Goal: Check status: Check status

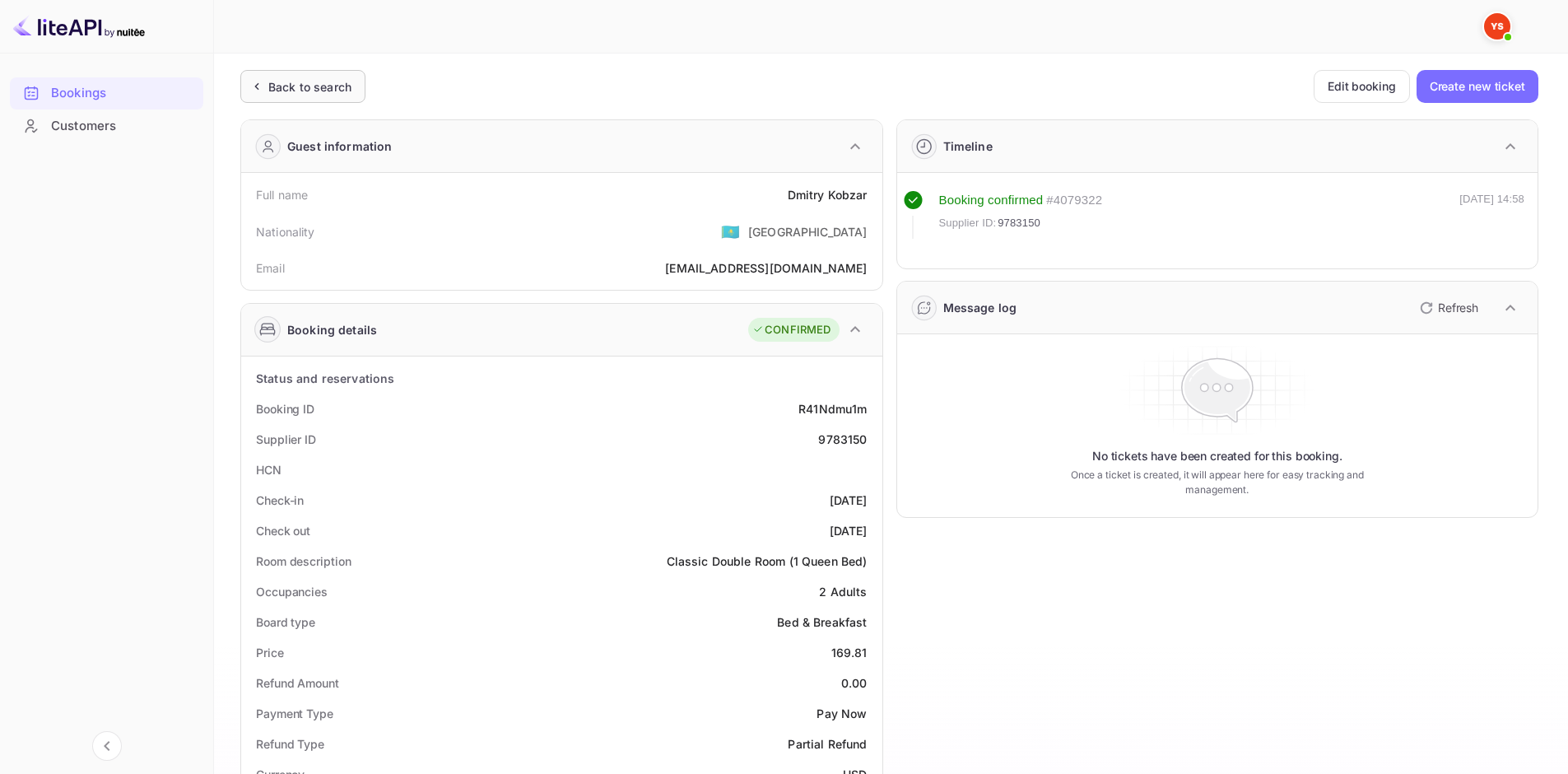
click at [338, 82] on div "Back to search" at bounding box center [310, 87] width 83 height 18
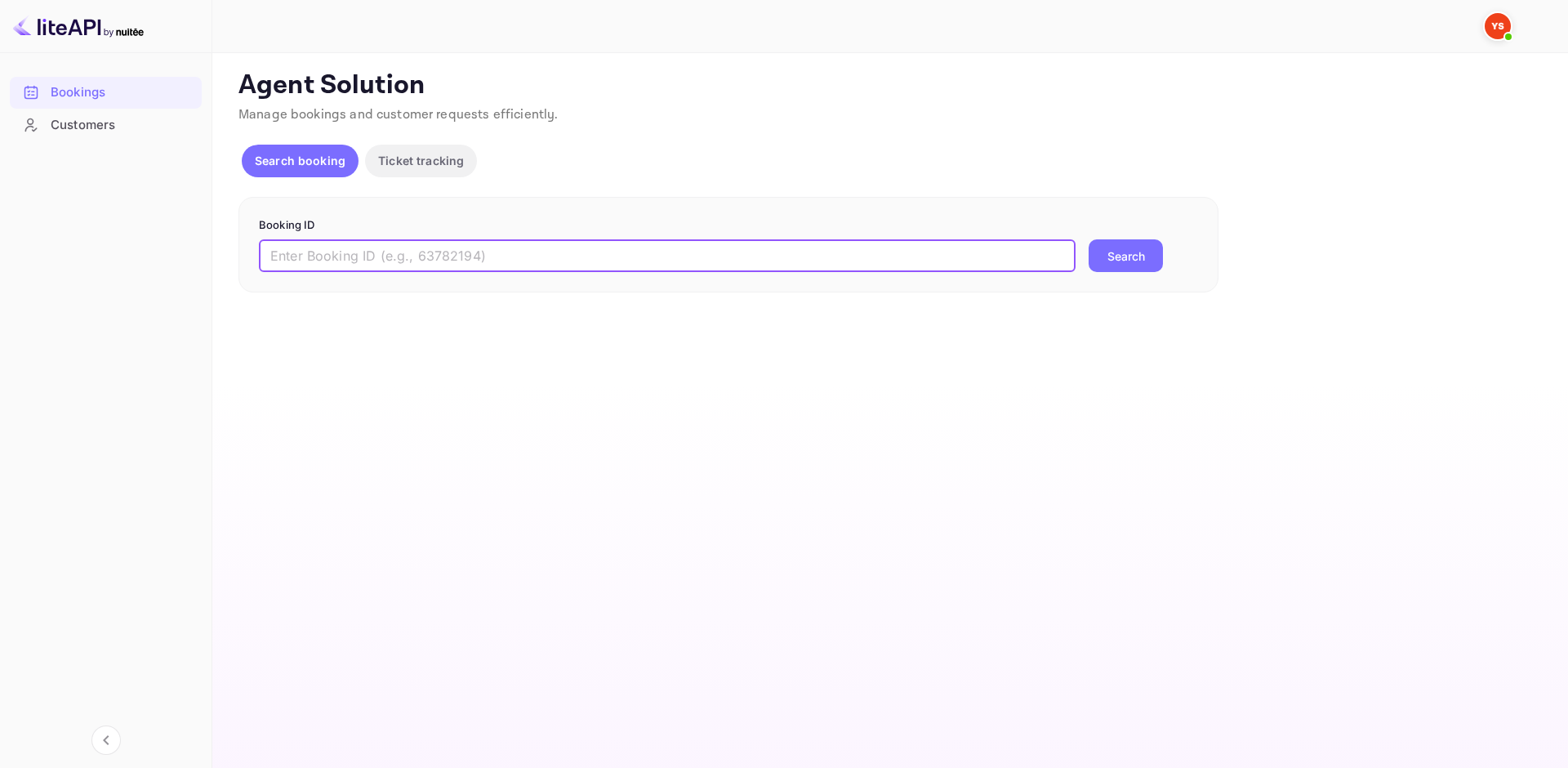
click at [541, 261] on input "text" at bounding box center [668, 255] width 817 height 32
drag, startPoint x: 809, startPoint y: 256, endPoint x: 257, endPoint y: 254, distance: 552.0
click at [257, 254] on div "Booking ID м ​ Search" at bounding box center [729, 246] width 980 height 96
paste input "9765770"
type input "9765770"
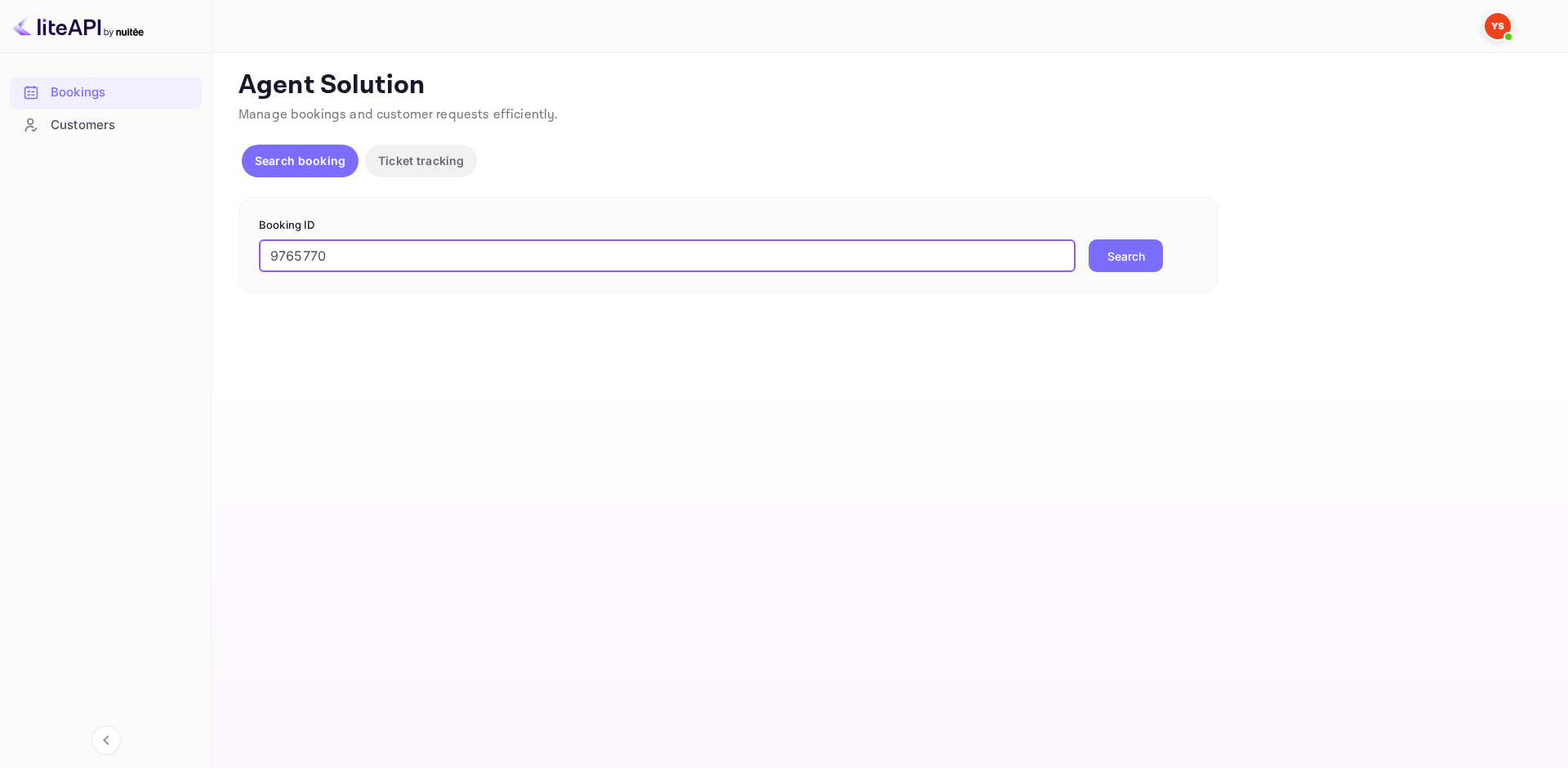
click at [1147, 257] on button "Search" at bounding box center [1126, 255] width 74 height 32
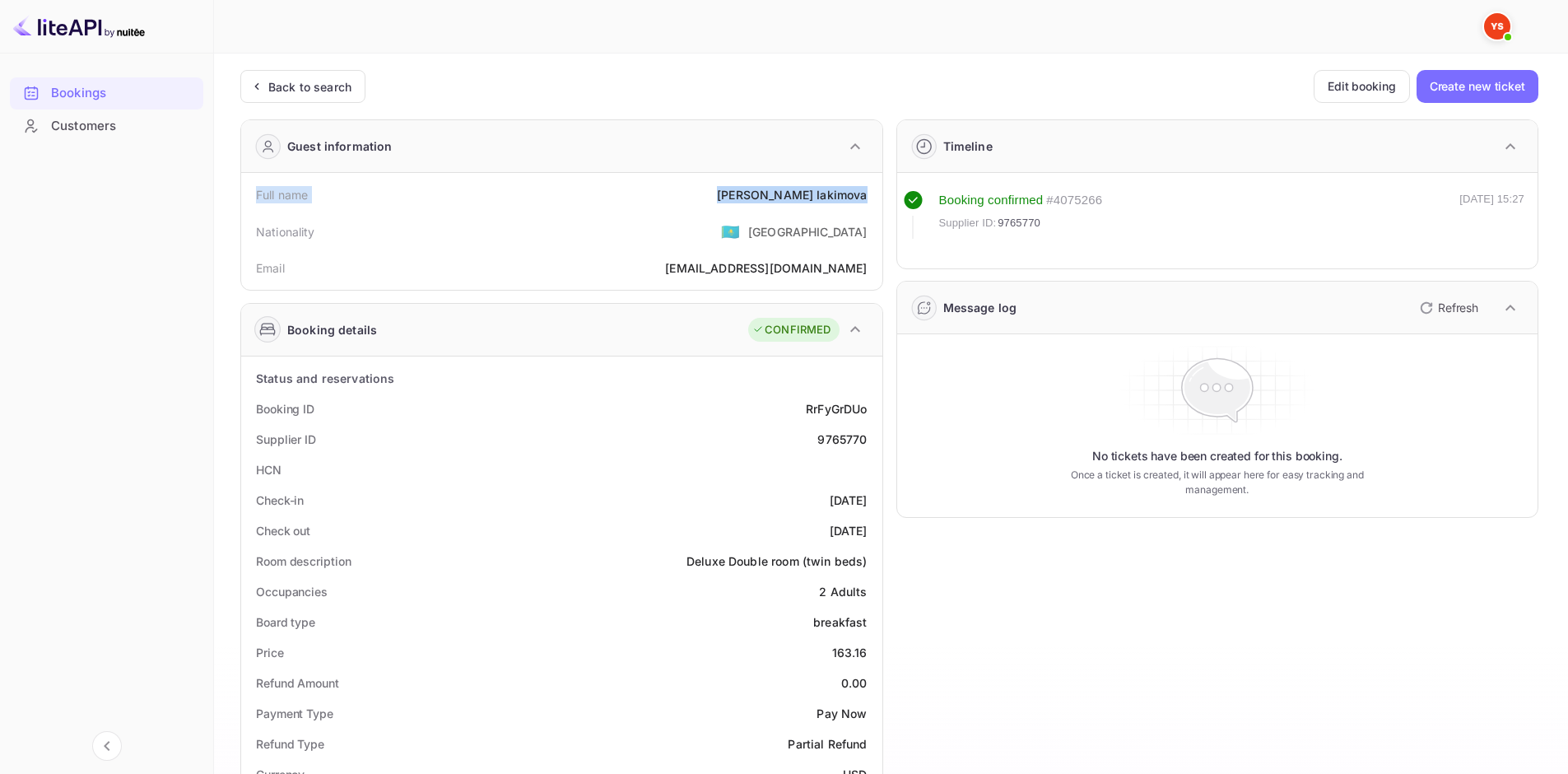
drag, startPoint x: 255, startPoint y: 191, endPoint x: 866, endPoint y: 201, distance: 611.1
click at [866, 201] on div "Full name [PERSON_NAME]" at bounding box center [561, 194] width 628 height 31
copy div "Full name [PERSON_NAME]"
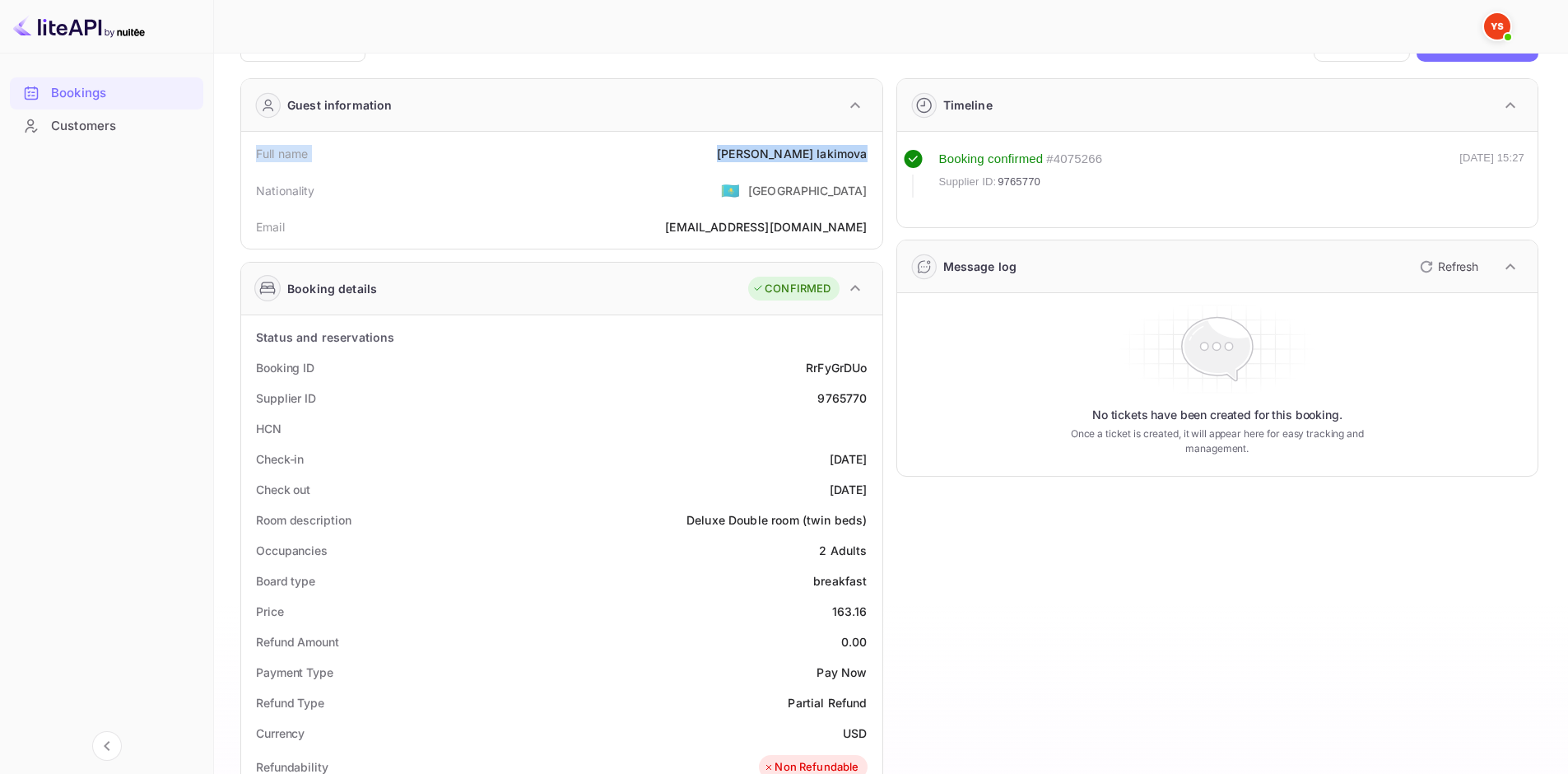
scroll to position [82, 0]
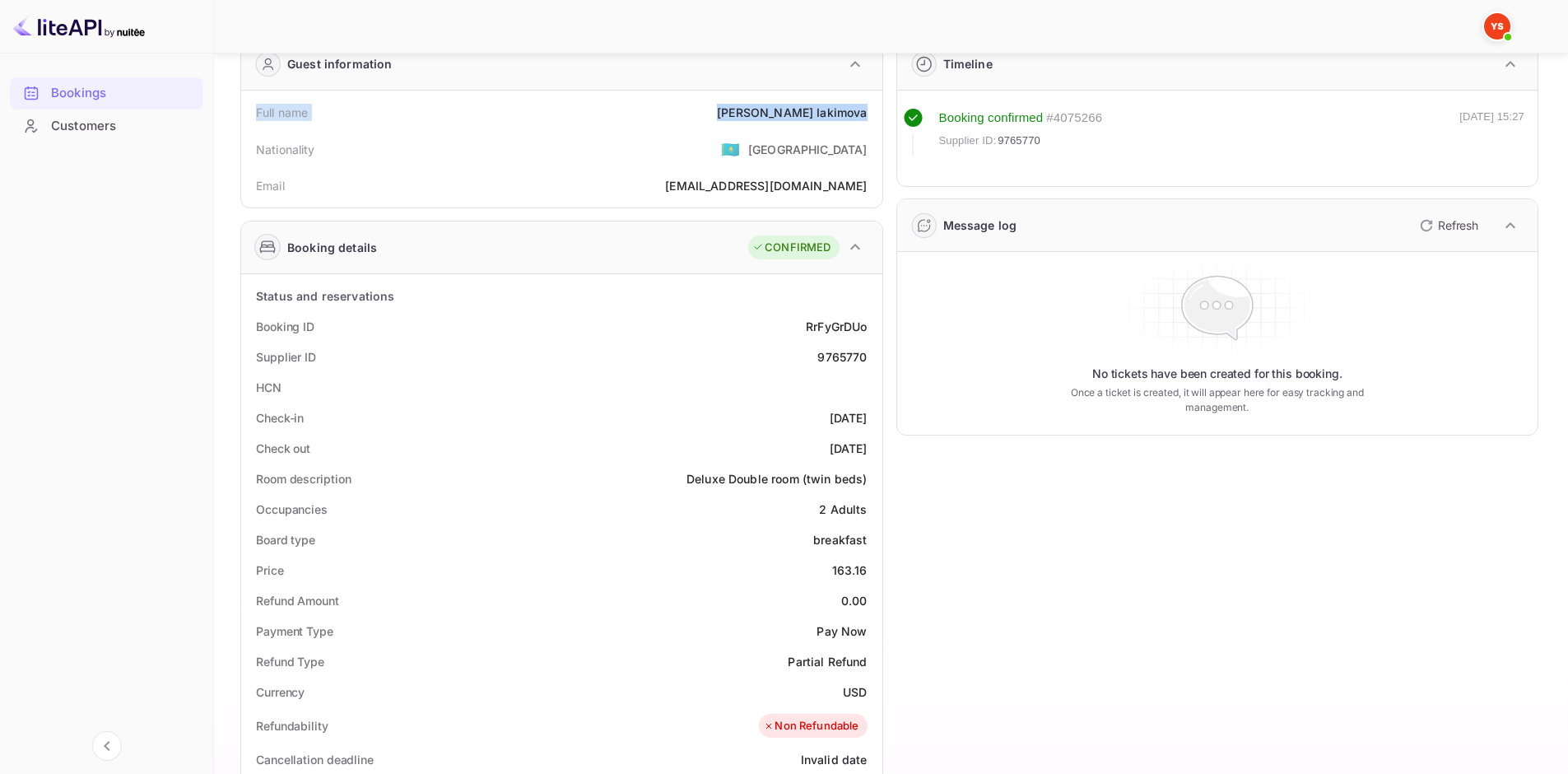
drag, startPoint x: 255, startPoint y: 318, endPoint x: 870, endPoint y: 450, distance: 629.0
click at [870, 450] on div "Status and reservations Booking ID RrFyGrDUo Supplier ID 9765770 HCN Check-in […" at bounding box center [561, 743] width 628 height 924
copy div "Booking ID RrFyGrDUo Supplier ID 9765770 HCN Check-in [DATE] Check out [DATE]"
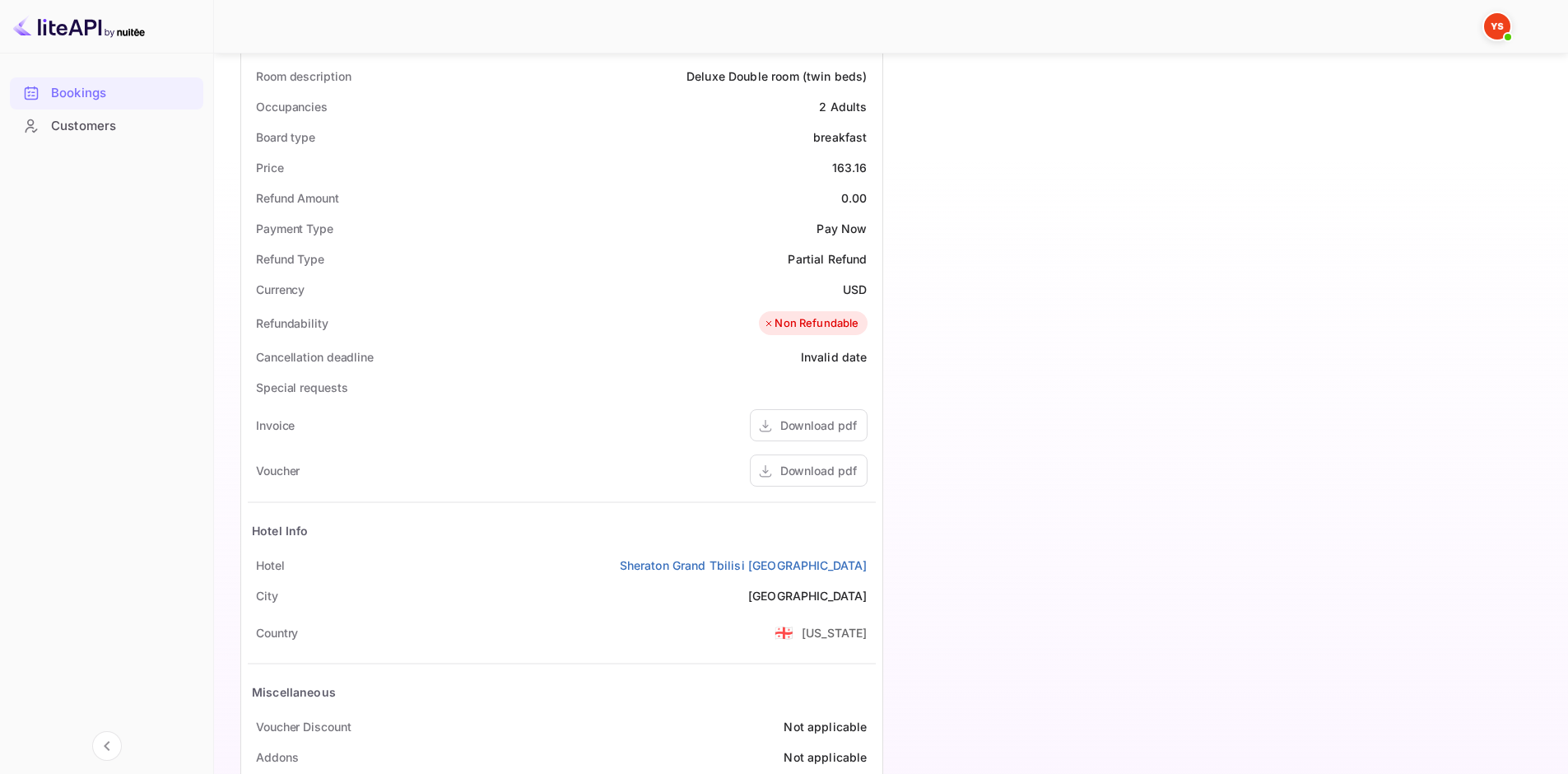
scroll to position [494, 0]
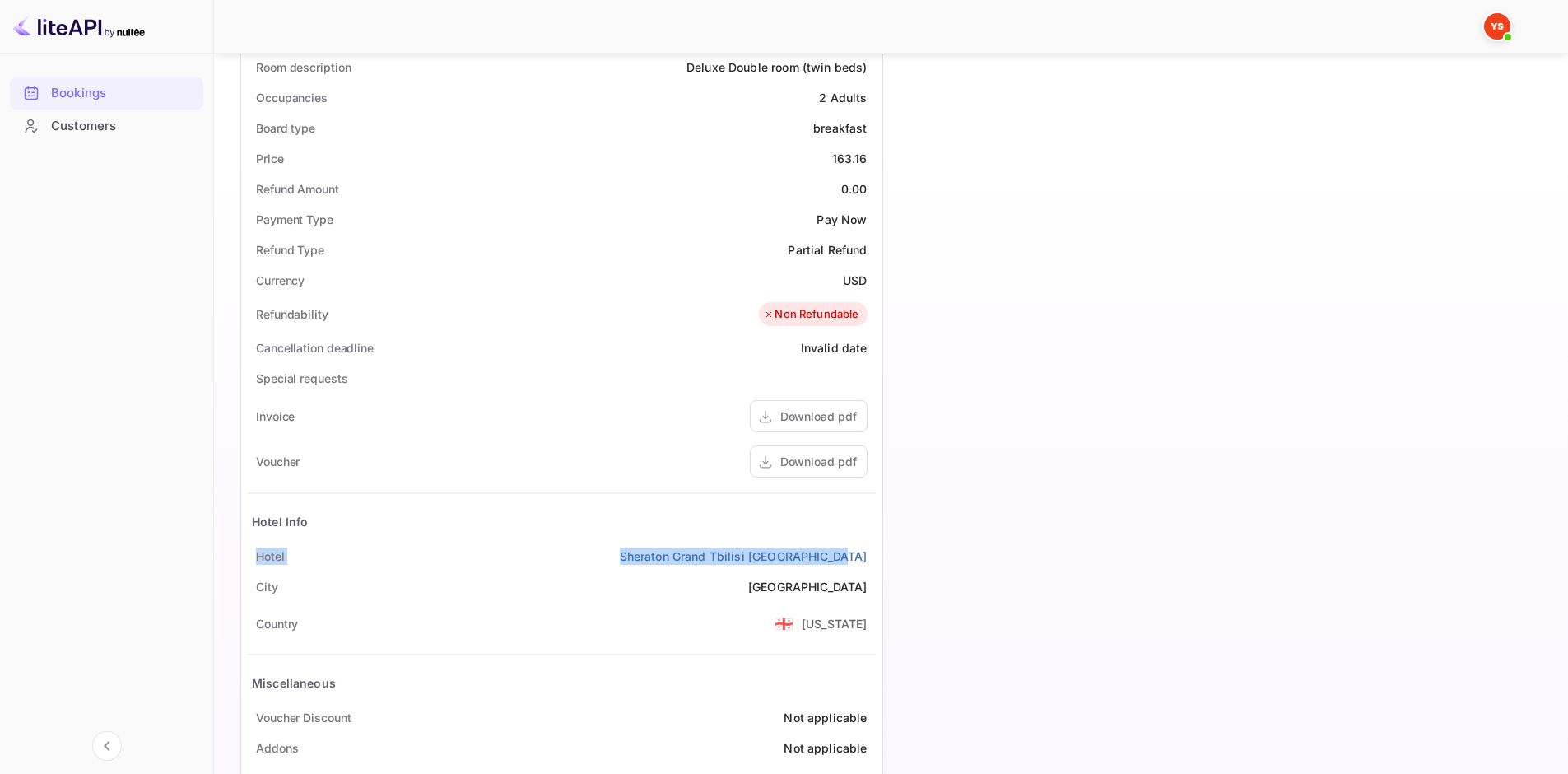
drag, startPoint x: 258, startPoint y: 555, endPoint x: 873, endPoint y: 561, distance: 615.0
click at [873, 561] on div "[GEOGRAPHIC_DATA] [GEOGRAPHIC_DATA]" at bounding box center [561, 556] width 628 height 31
copy div "[GEOGRAPHIC_DATA] [GEOGRAPHIC_DATA]"
click at [819, 466] on div "Download pdf" at bounding box center [819, 461] width 77 height 18
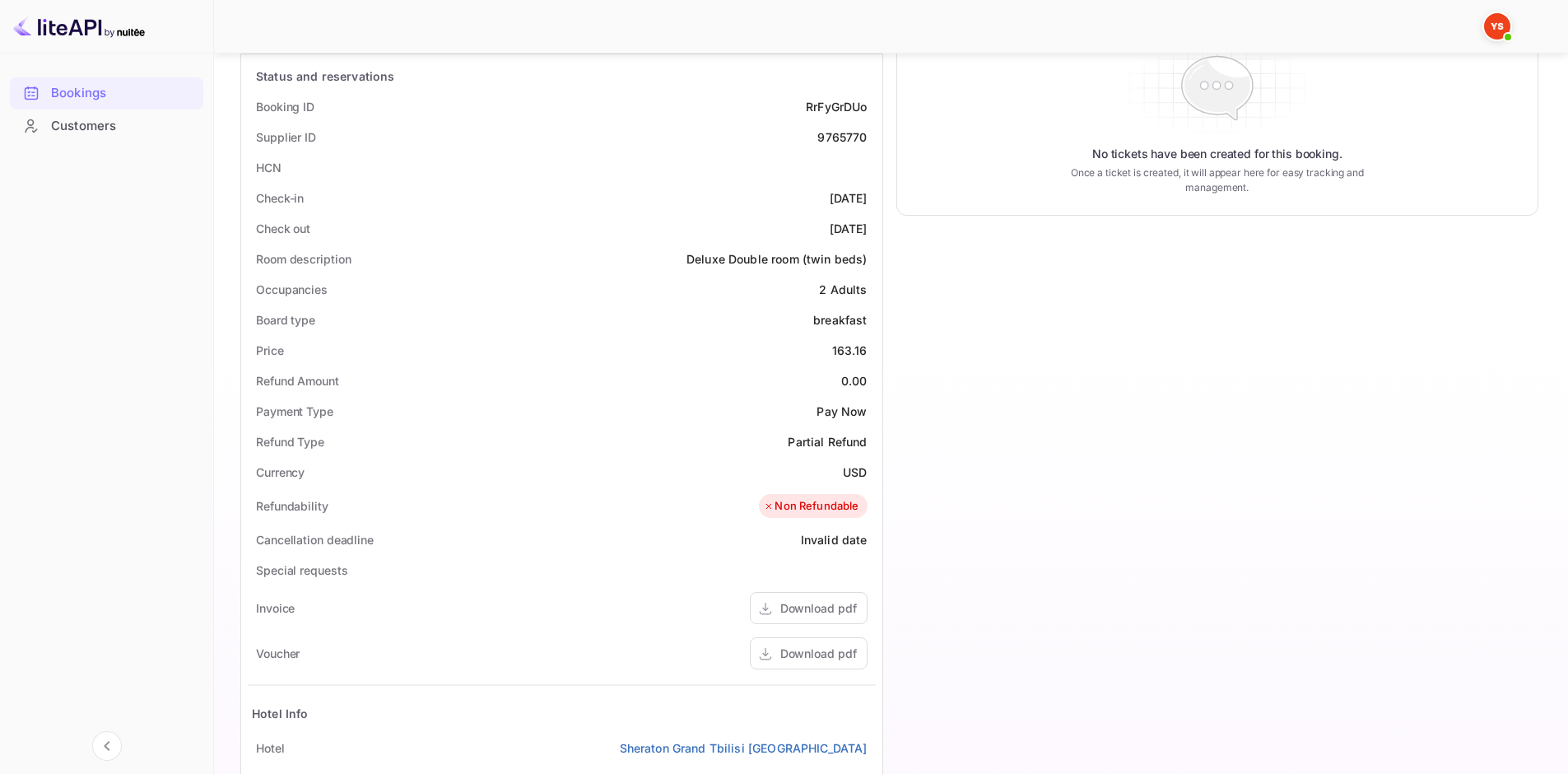
scroll to position [0, 0]
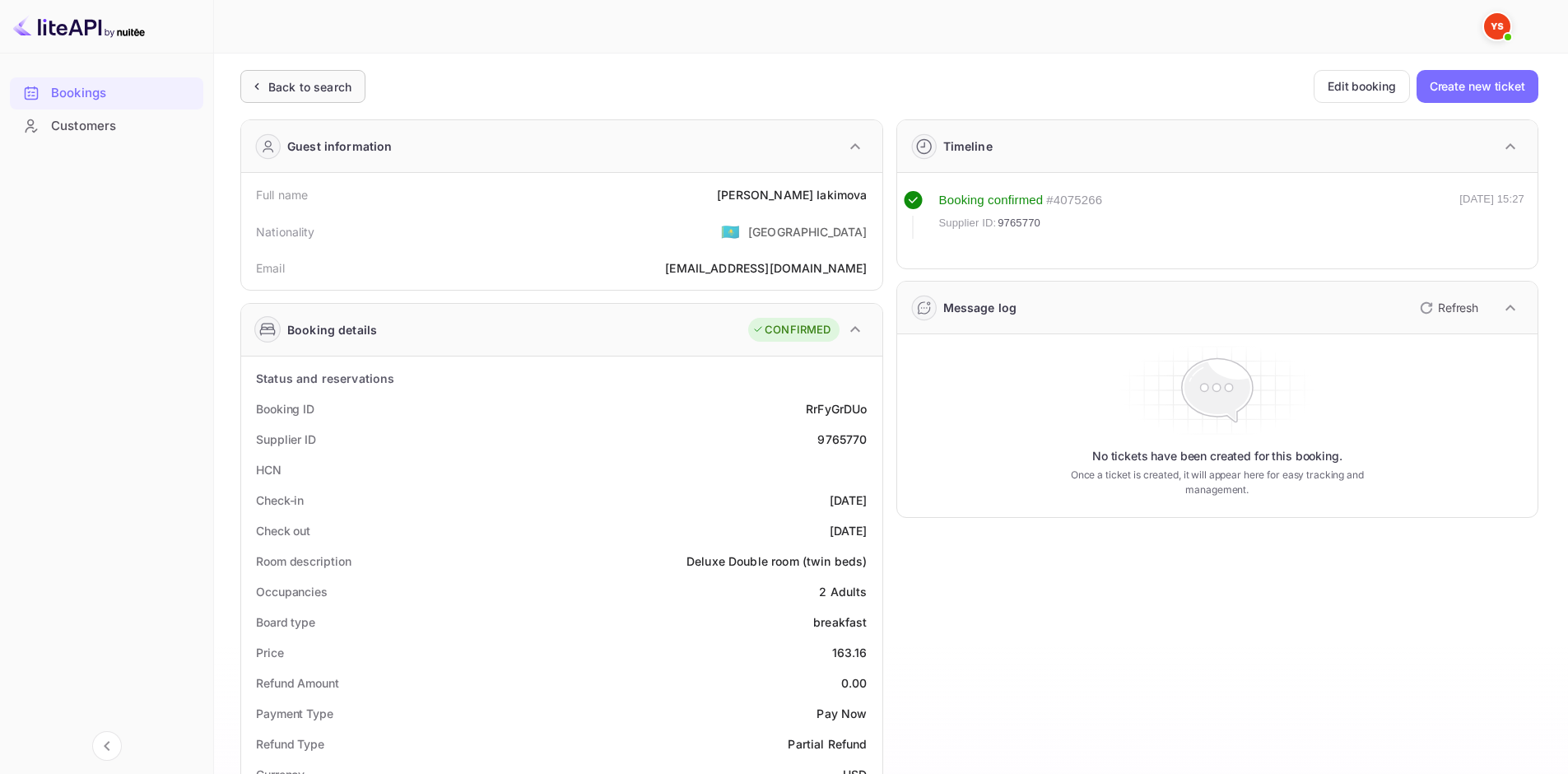
click at [289, 96] on div "Back to search" at bounding box center [303, 86] width 125 height 33
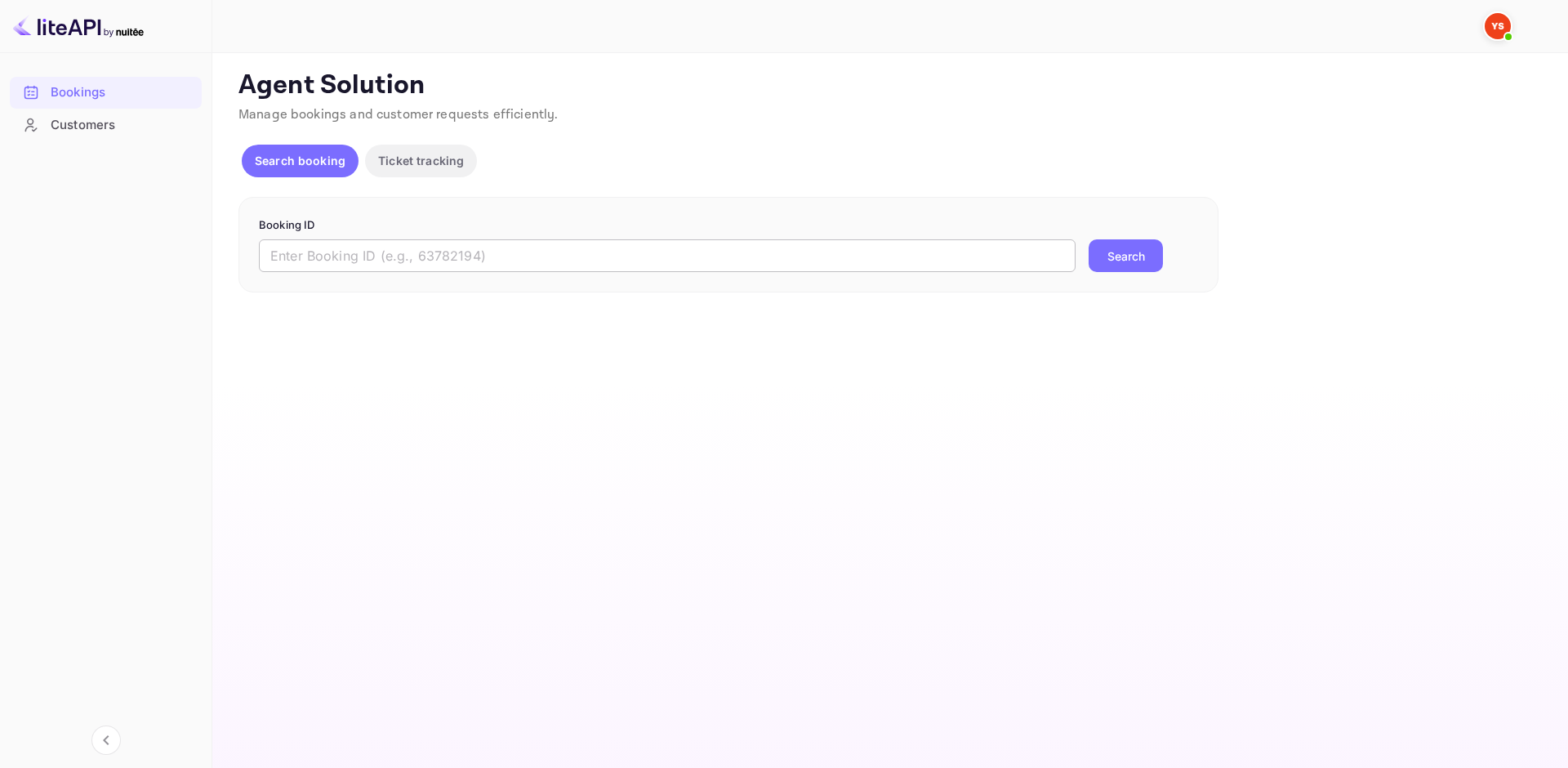
click at [402, 258] on input "text" at bounding box center [668, 255] width 817 height 32
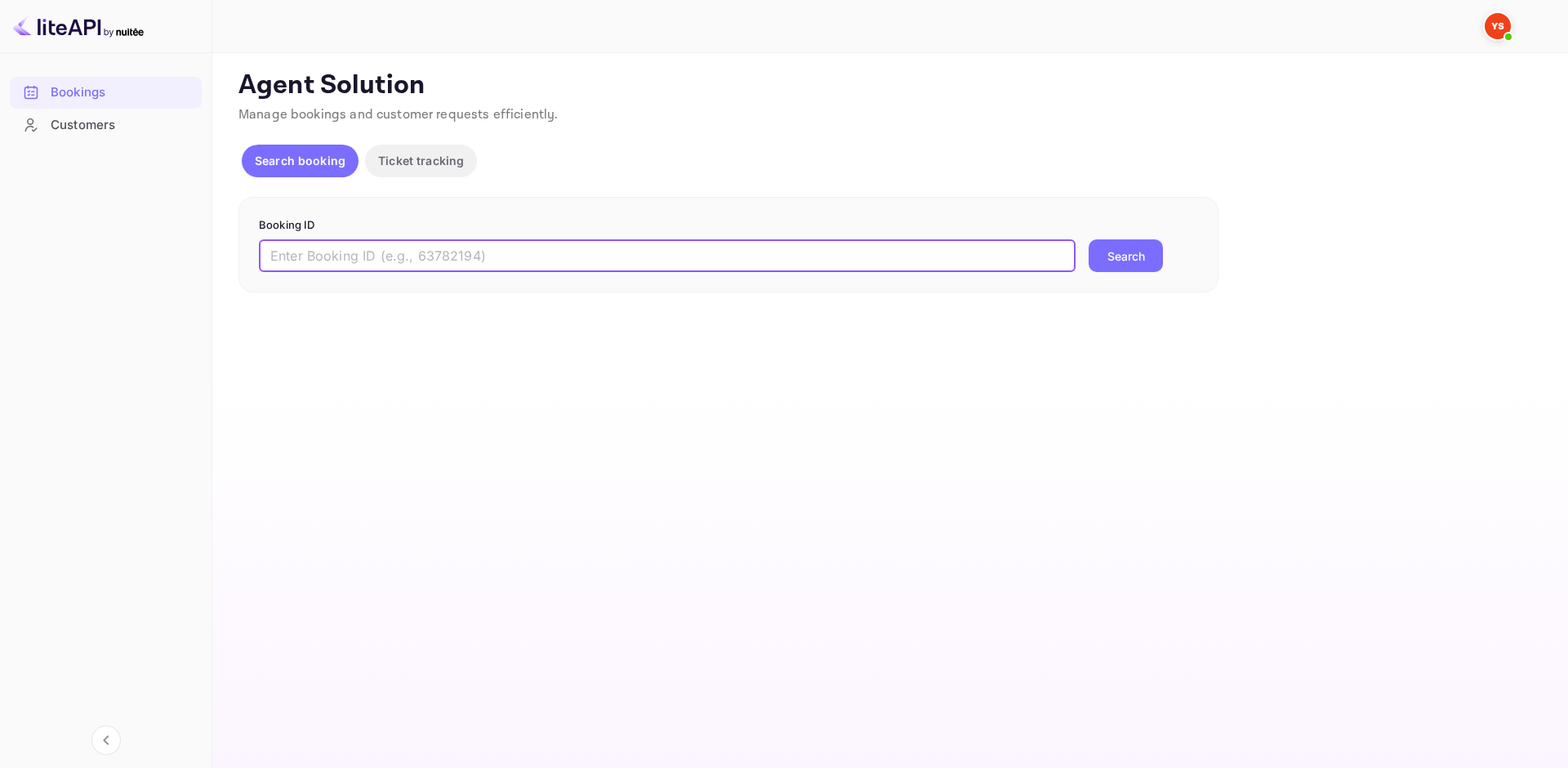
paste input "9783004"
type input "9783004"
click at [1124, 253] on button "Search" at bounding box center [1126, 255] width 74 height 32
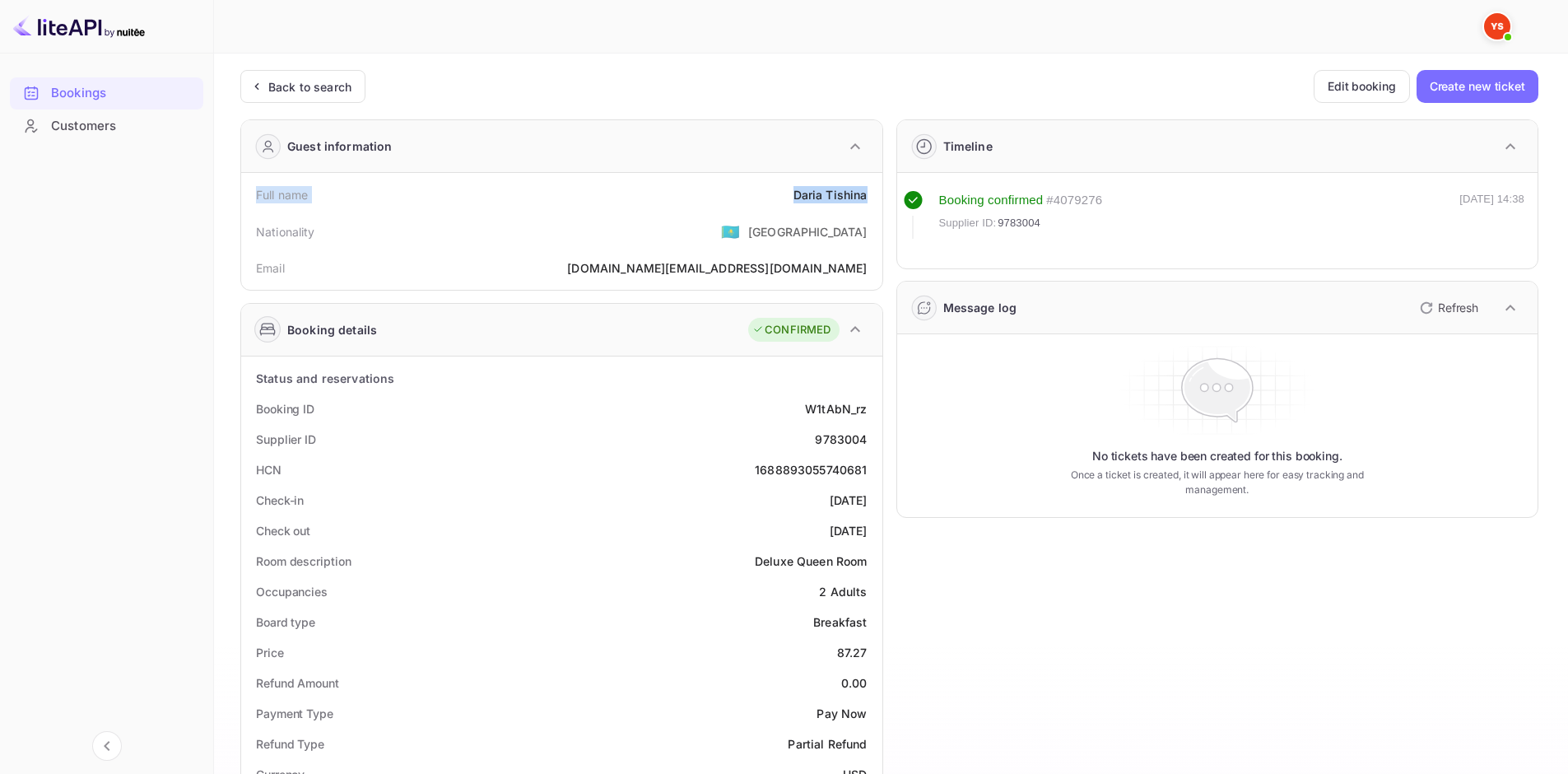
drag, startPoint x: 253, startPoint y: 196, endPoint x: 873, endPoint y: 199, distance: 620.0
click at [873, 199] on div "Full name [PERSON_NAME]" at bounding box center [561, 194] width 628 height 31
copy div "Full name [PERSON_NAME]"
drag, startPoint x: 281, startPoint y: 402, endPoint x: 866, endPoint y: 443, distance: 586.4
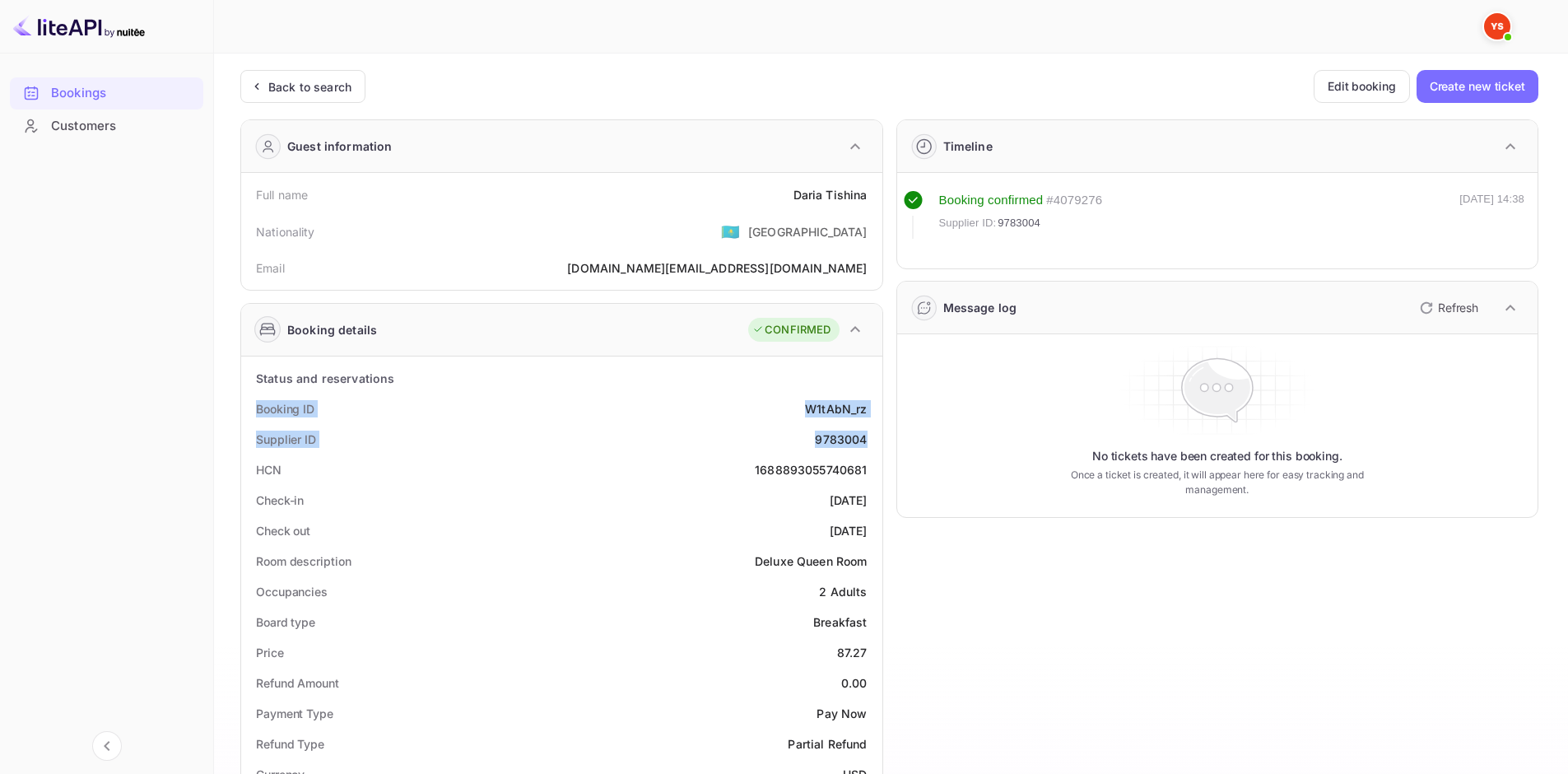
copy div "Booking ID W1tAbN_rz Supplier ID 9783004"
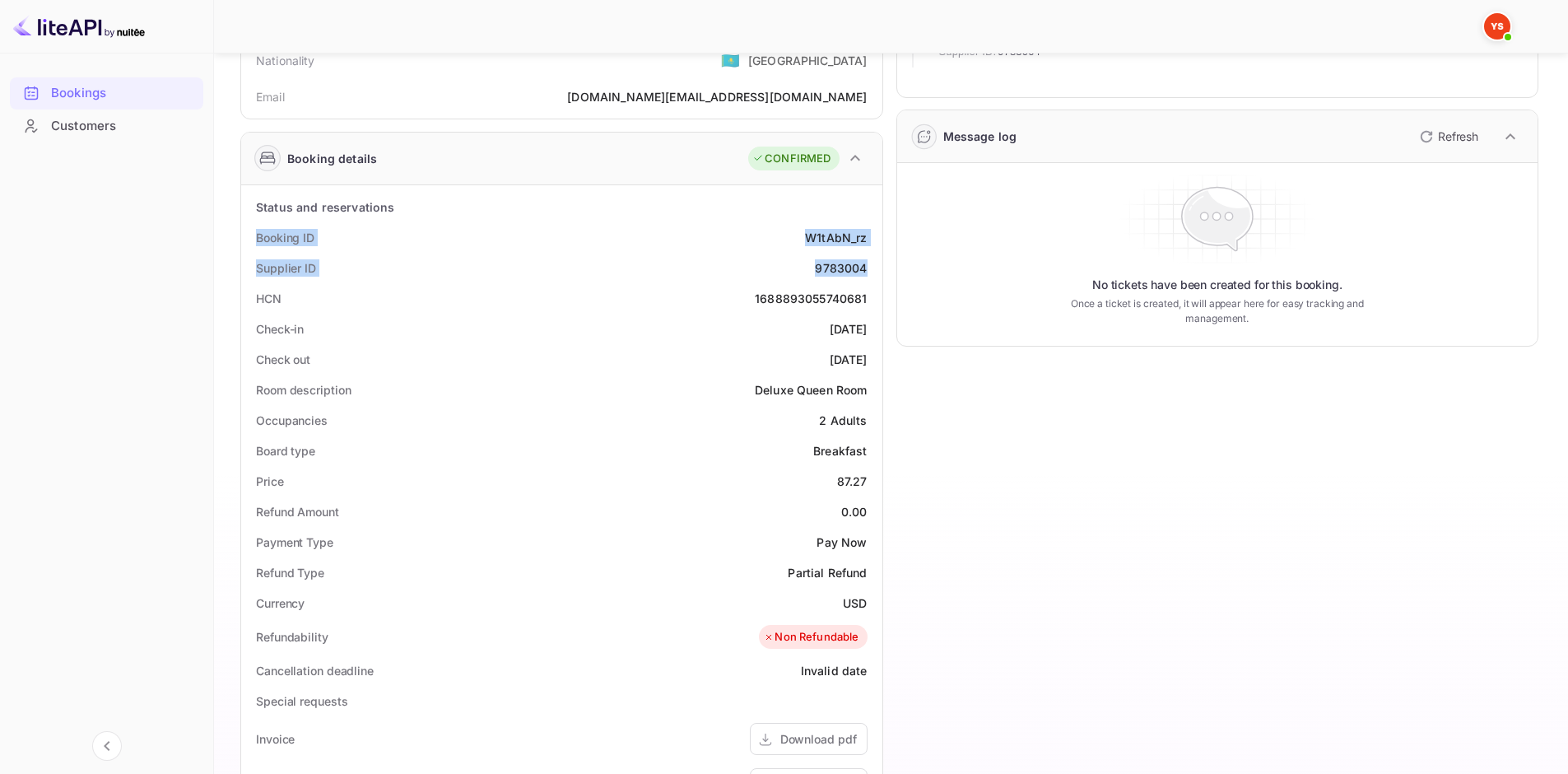
scroll to position [247, 0]
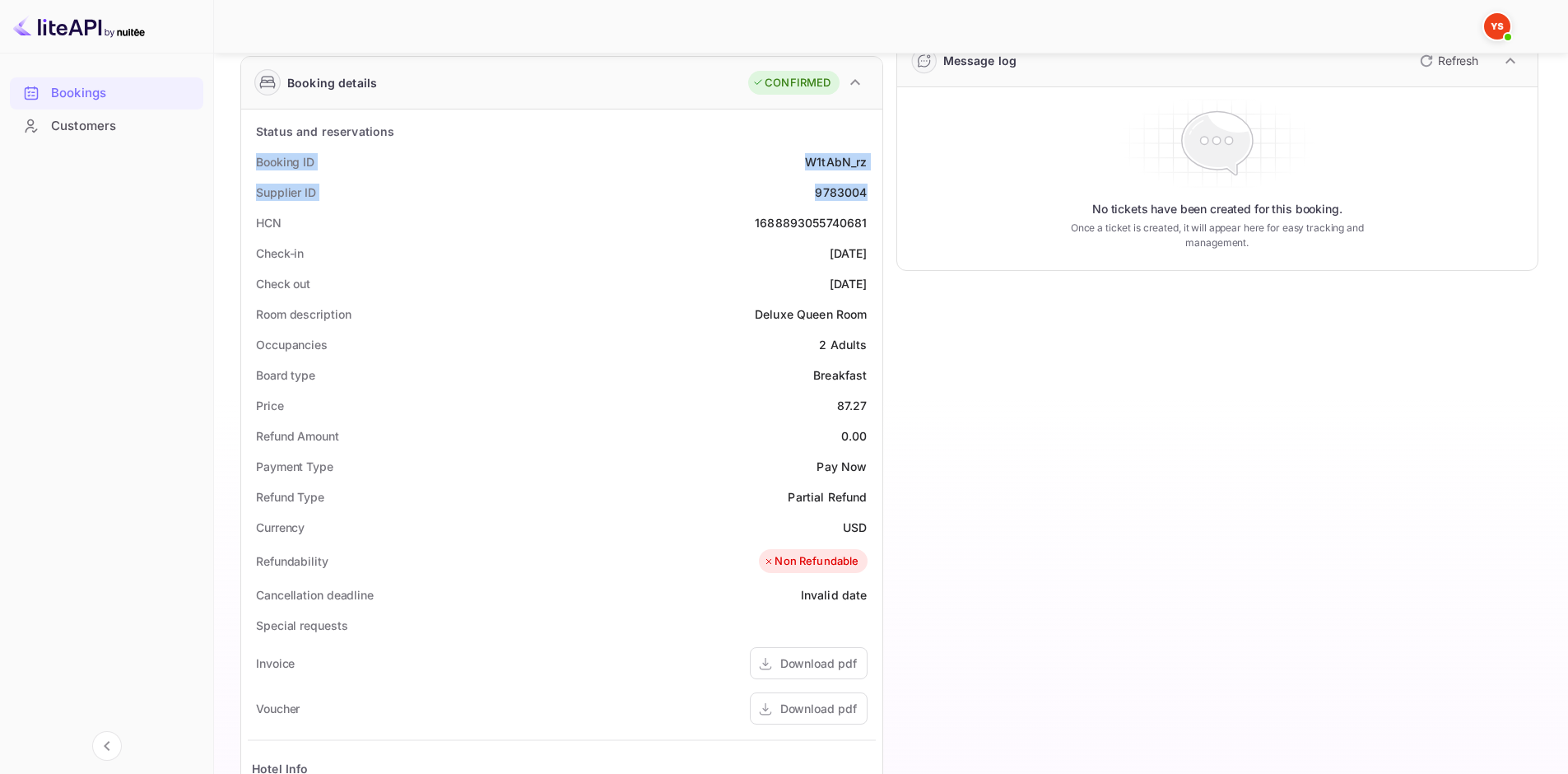
drag, startPoint x: 255, startPoint y: 253, endPoint x: 872, endPoint y: 279, distance: 617.5
click at [872, 279] on div "Status and reservations Booking ID W1tAbN_rz Supplier ID 9783004 HCN 1688893055…" at bounding box center [561, 578] width 628 height 924
copy div "Check-in [DATE] Check out [DATE]"
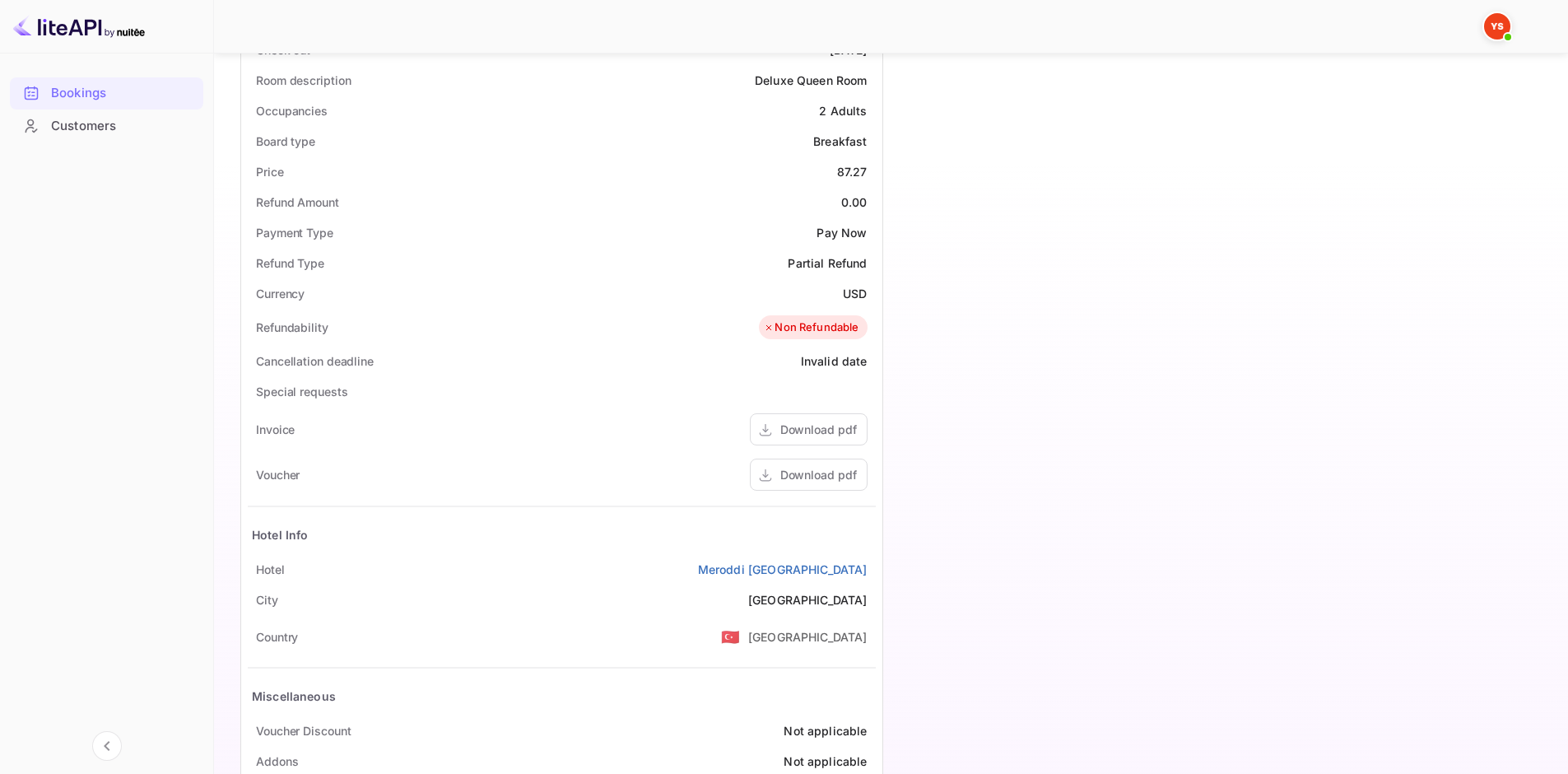
scroll to position [494, 0]
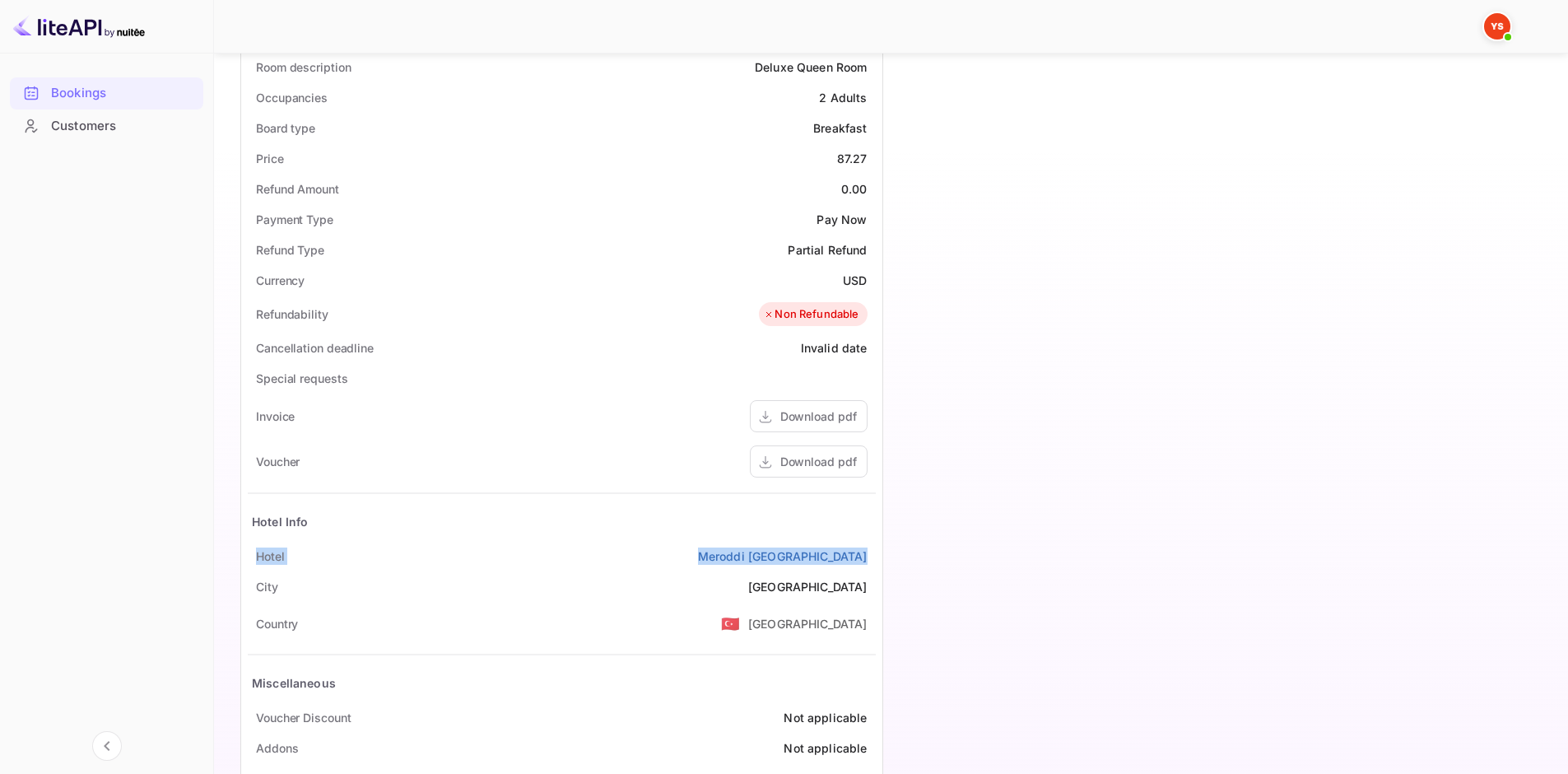
drag, startPoint x: 258, startPoint y: 555, endPoint x: 870, endPoint y: 552, distance: 612.0
click at [870, 552] on div "[GEOGRAPHIC_DATA]" at bounding box center [561, 556] width 628 height 31
copy div "[GEOGRAPHIC_DATA]"
